Goal: Information Seeking & Learning: Learn about a topic

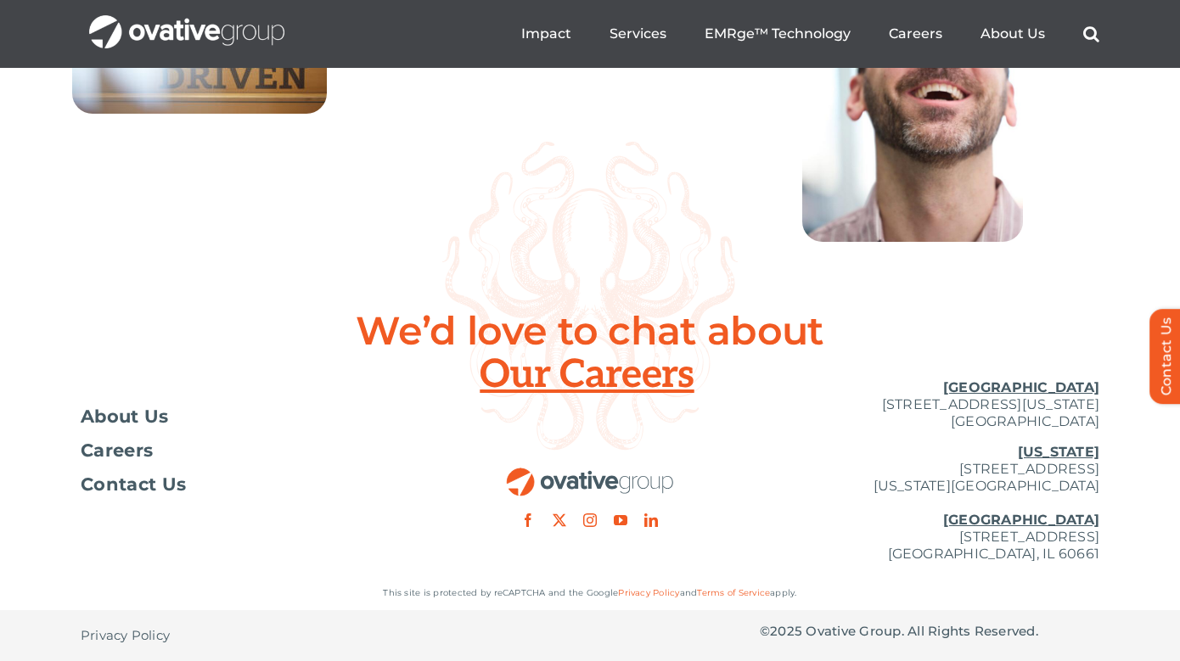
scroll to position [6280, 0]
click at [154, 415] on span "About Us" at bounding box center [125, 416] width 88 height 17
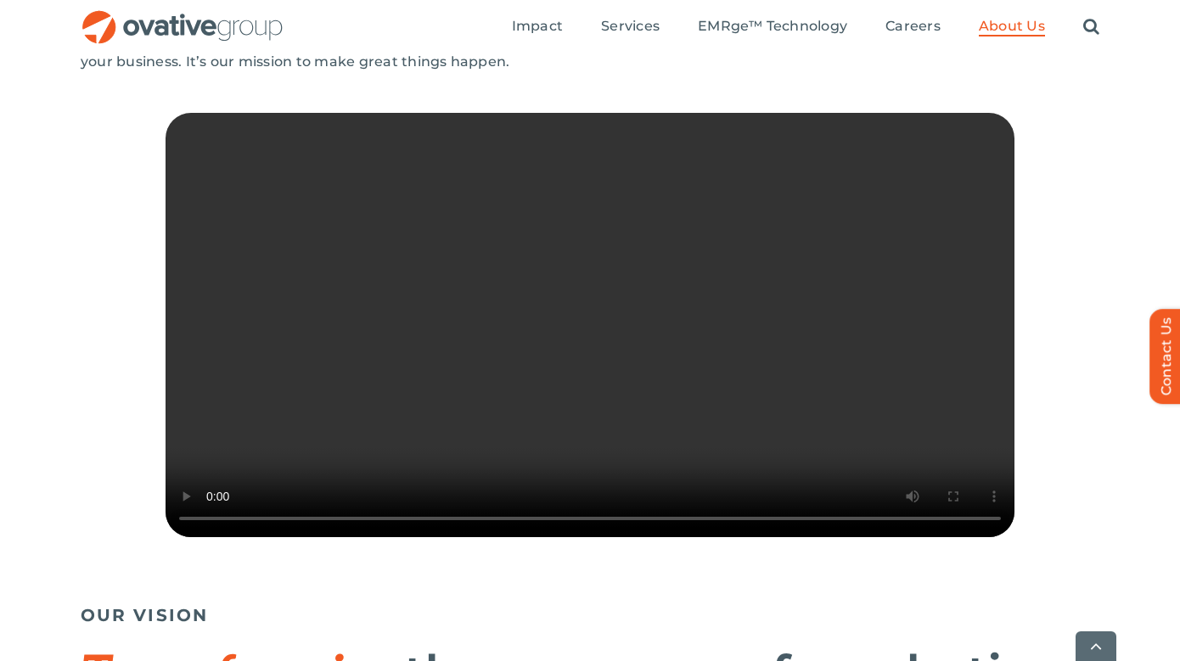
scroll to position [418, 0]
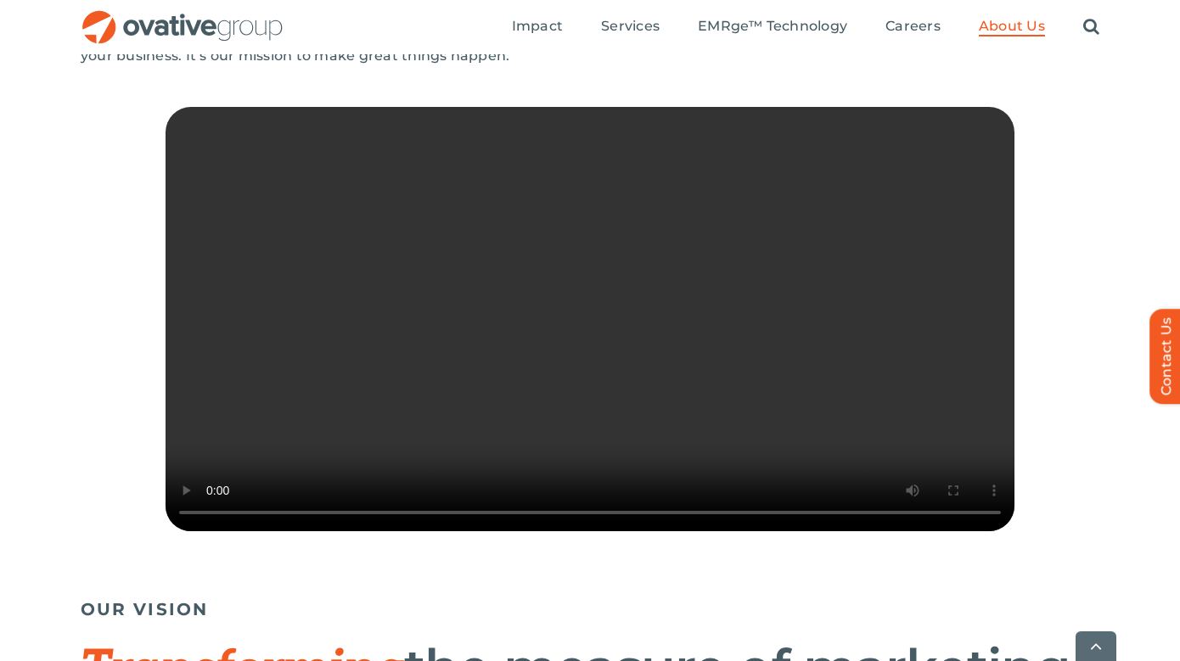
click at [931, 531] on video "Sorry, your browser doesn't support embedded videos." at bounding box center [590, 319] width 849 height 424
click at [679, 531] on video "Sorry, your browser doesn't support embedded videos." at bounding box center [590, 319] width 849 height 424
click at [719, 361] on video "Sorry, your browser doesn't support embedded videos." at bounding box center [590, 319] width 849 height 424
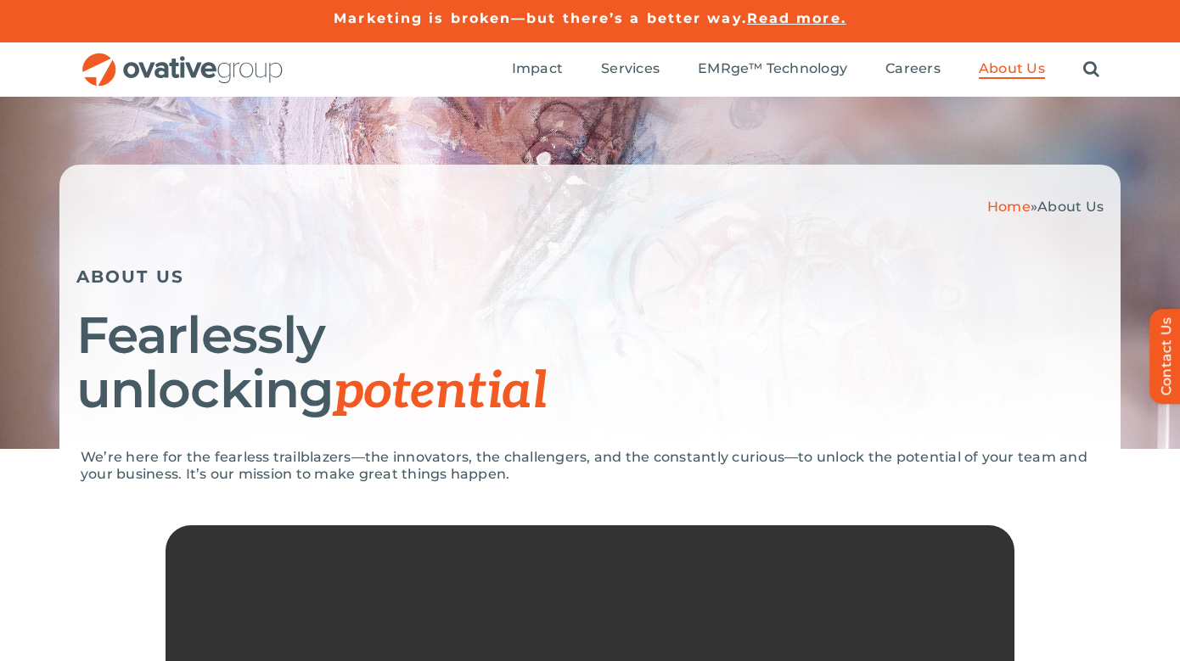
scroll to position [0, 0]
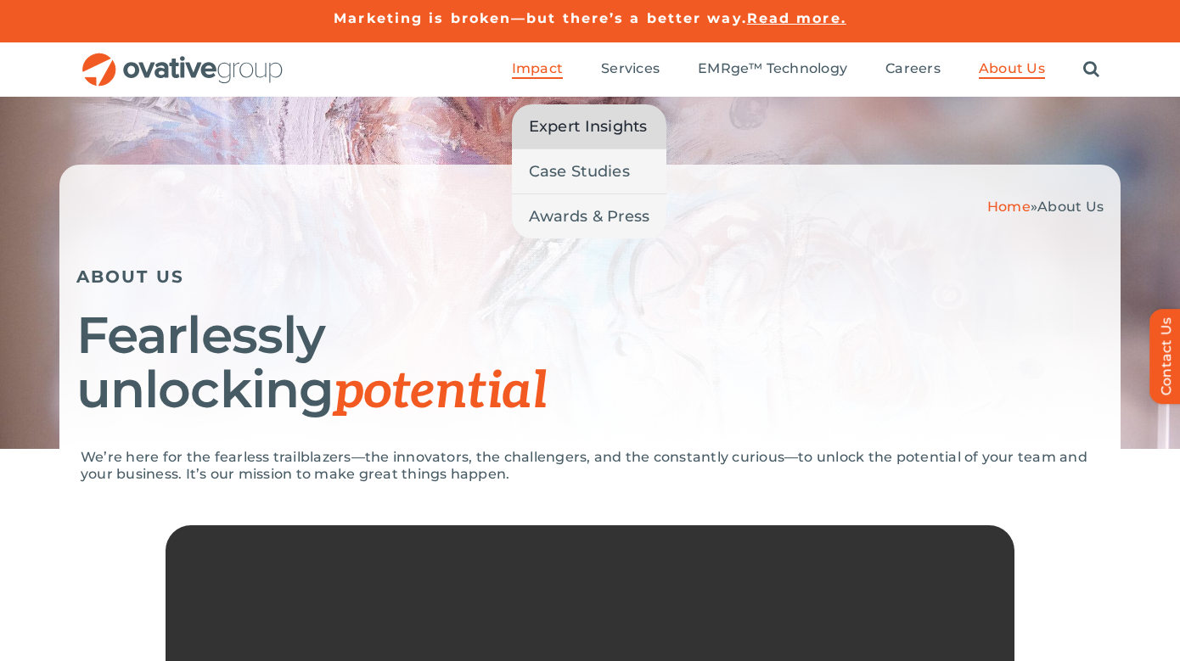
click at [559, 126] on span "Expert Insights" at bounding box center [588, 127] width 119 height 24
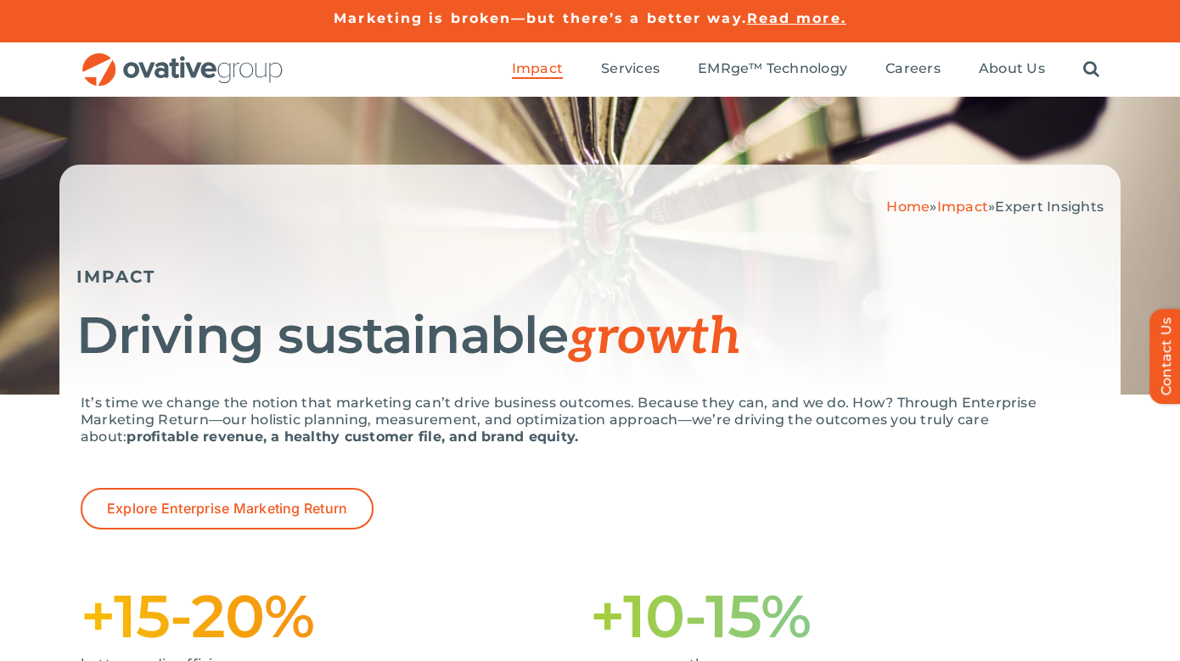
click at [496, 11] on link "Marketing is broken—but there’s a better way." at bounding box center [540, 18] width 413 height 16
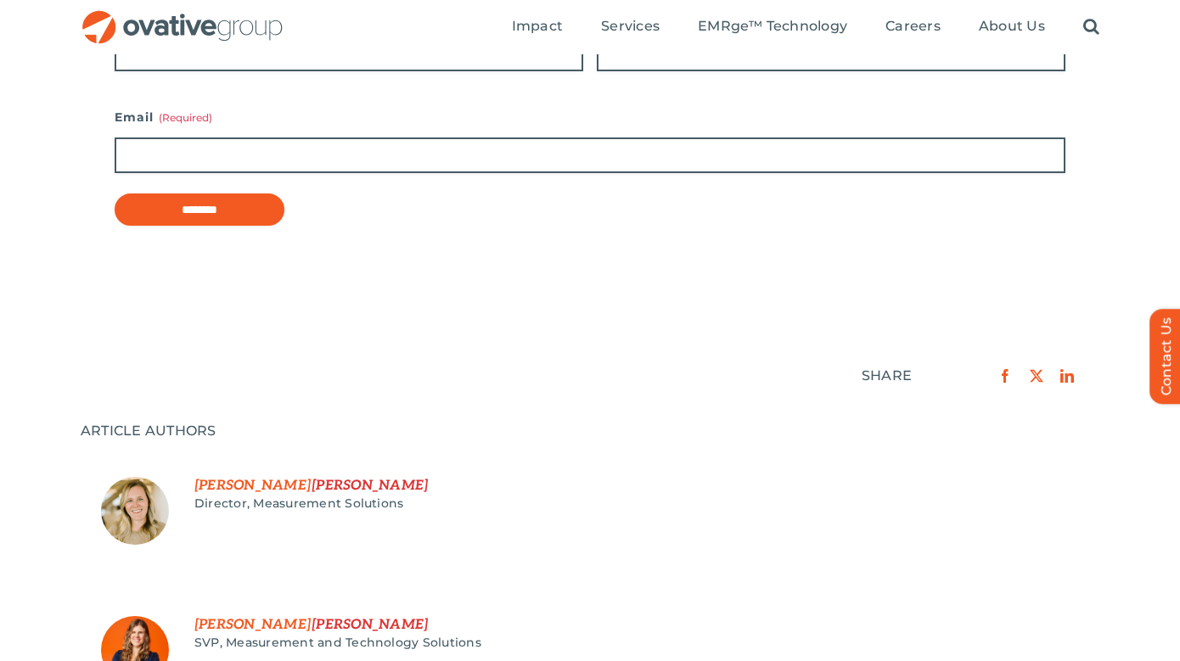
scroll to position [746, 0]
